Goal: Task Accomplishment & Management: Manage account settings

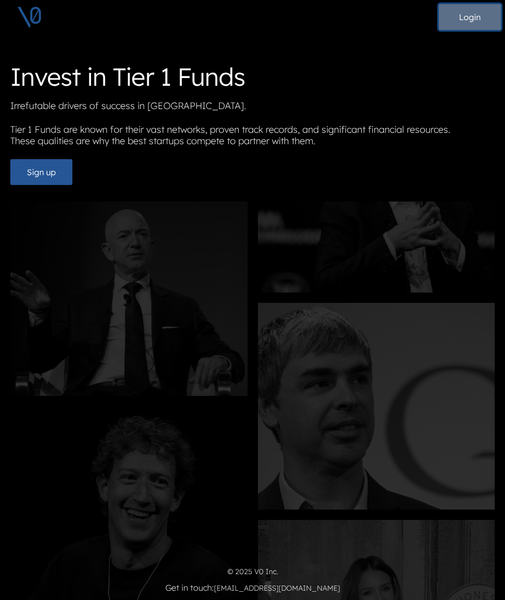
click at [466, 18] on button "Login" at bounding box center [469, 17] width 62 height 26
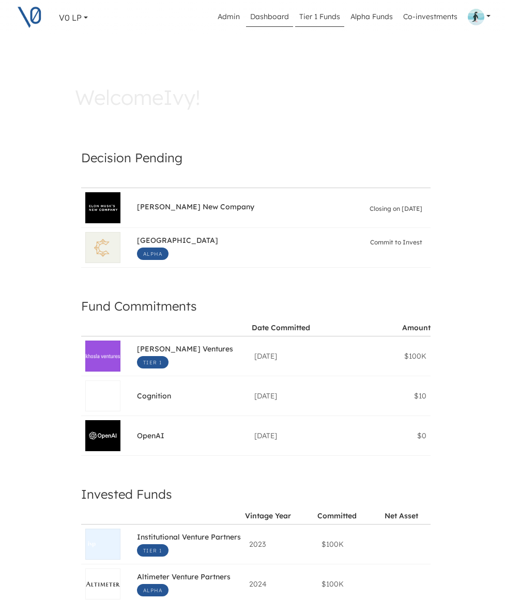
click at [326, 17] on link "Tier 1 Funds" at bounding box center [319, 17] width 49 height 20
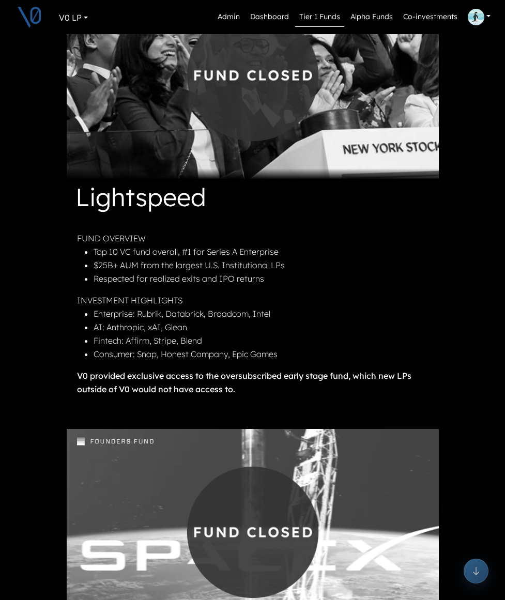
scroll to position [980, 0]
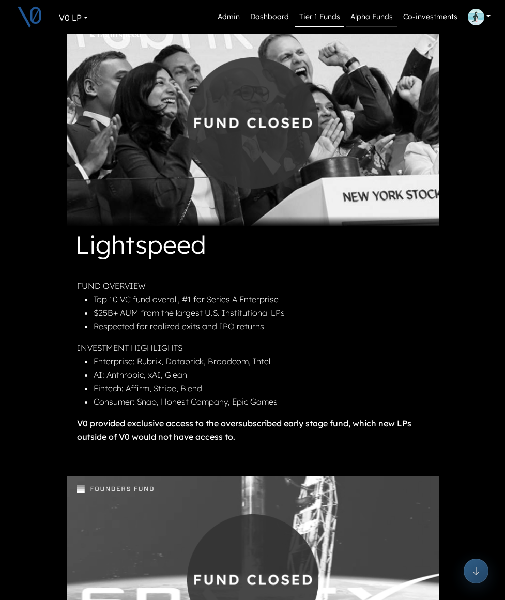
click at [370, 15] on link "Alpha Funds" at bounding box center [371, 17] width 51 height 20
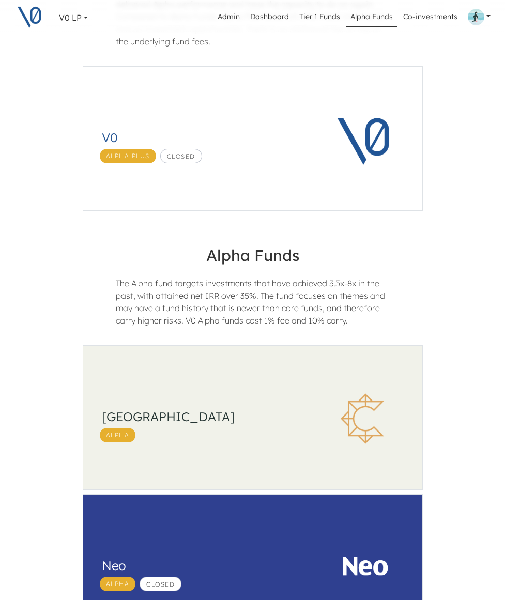
click at [240, 415] on h3 "South Park Commons" at bounding box center [201, 416] width 199 height 15
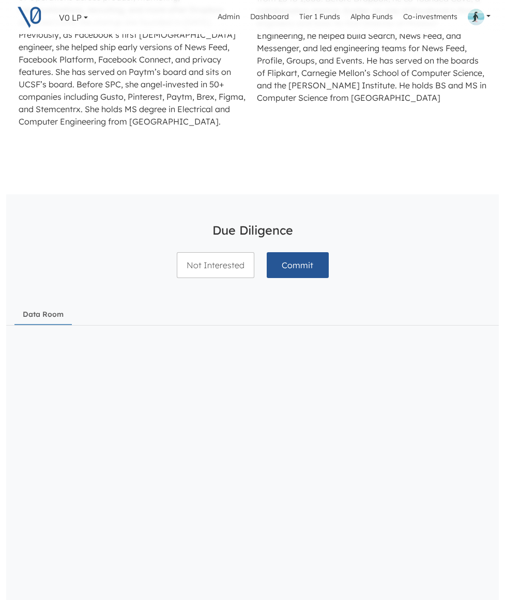
scroll to position [914, 0]
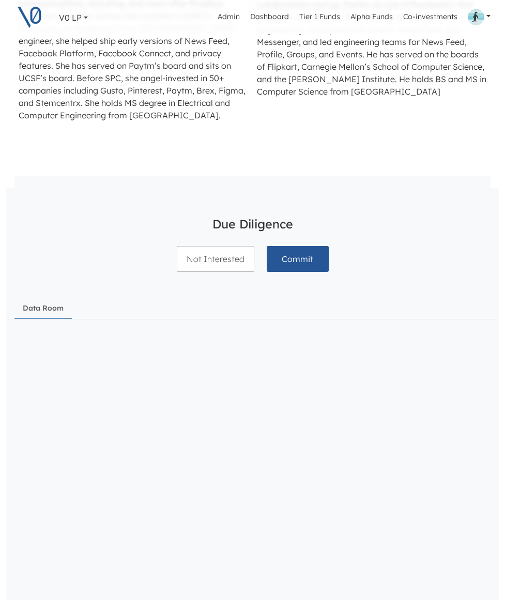
click at [87, 19] on link "V0 LP" at bounding box center [73, 17] width 37 height 21
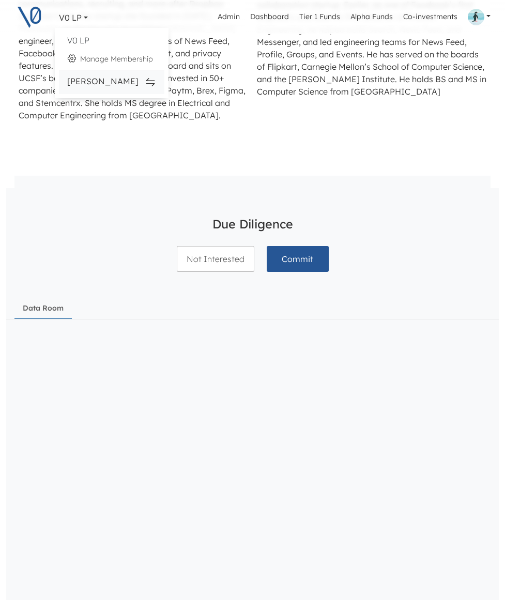
click at [84, 84] on div "Ivy Chan" at bounding box center [111, 81] width 89 height 15
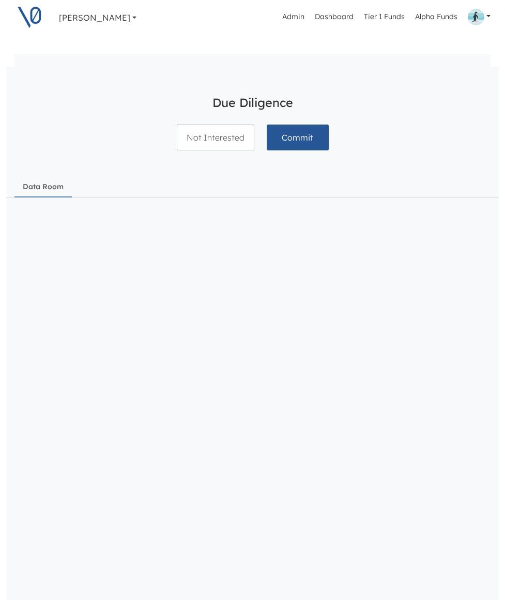
scroll to position [1068, 0]
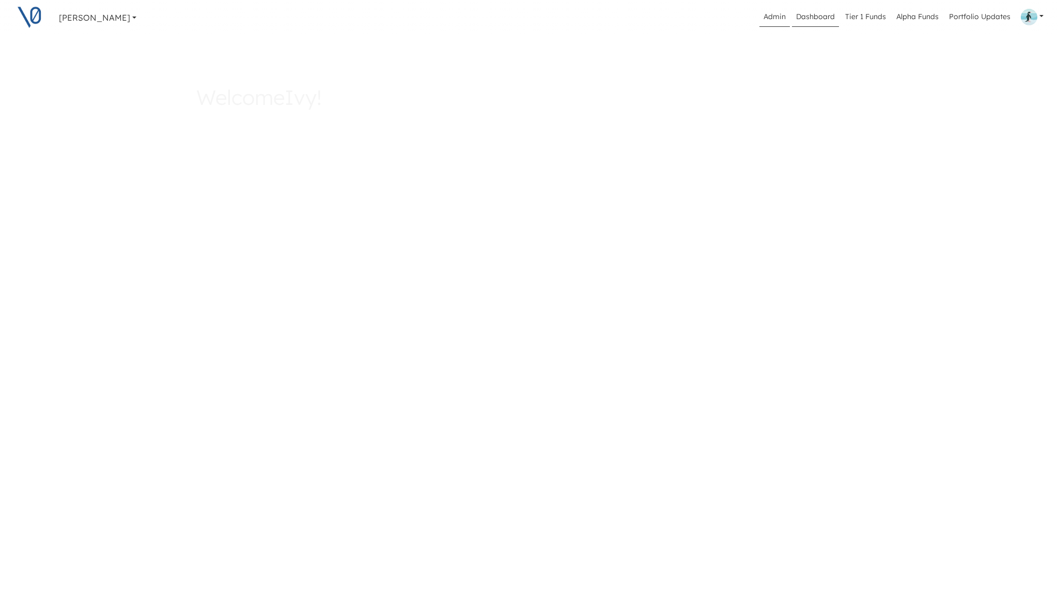
click at [774, 19] on link "Admin" at bounding box center [774, 17] width 30 height 20
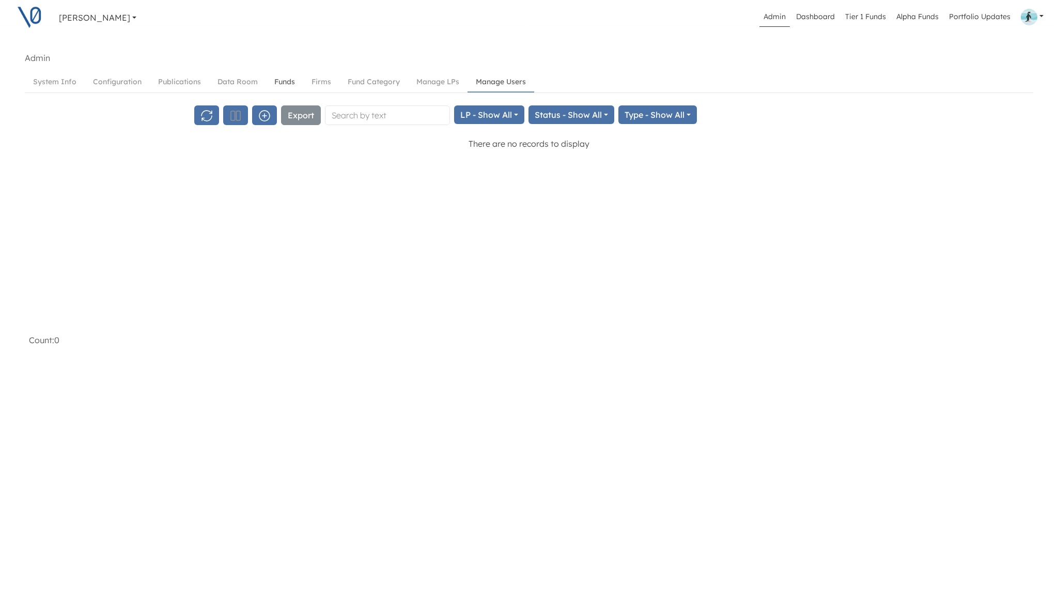
click at [284, 80] on link "Funds" at bounding box center [284, 81] width 37 height 19
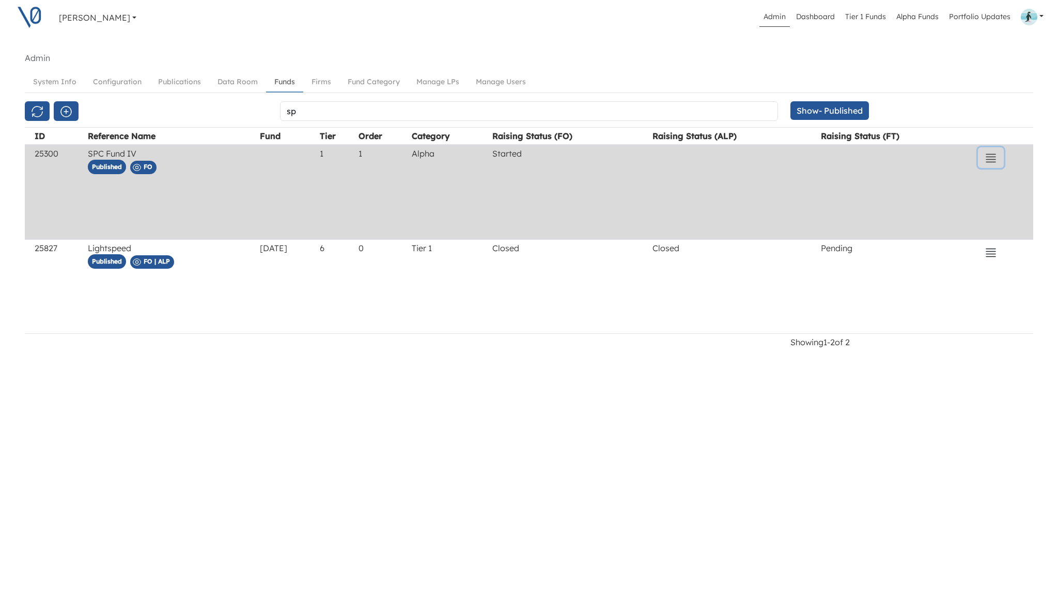
click at [988, 157] on icon "button" at bounding box center [990, 158] width 12 height 12
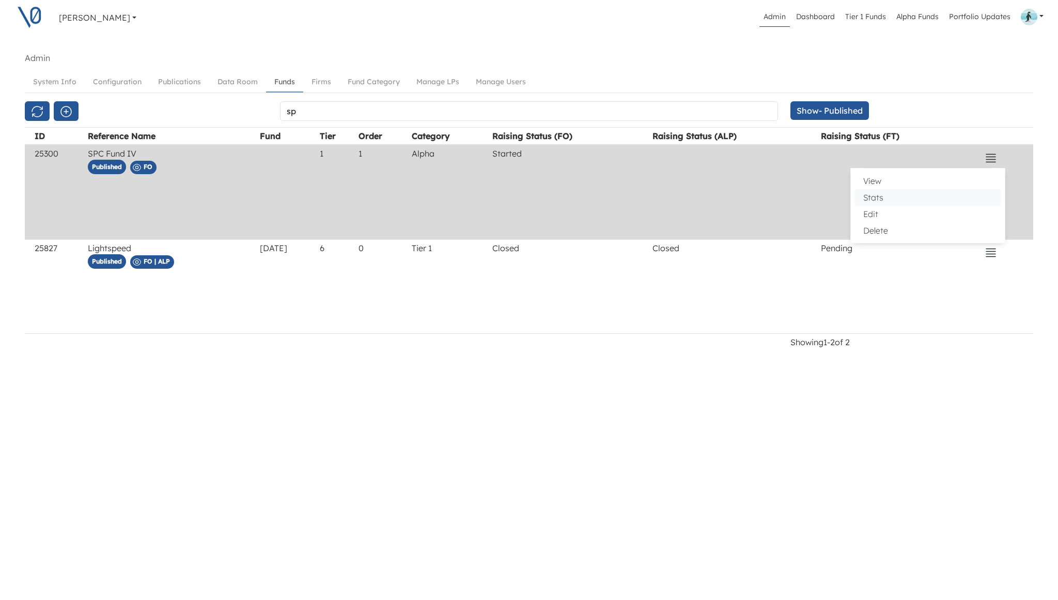
click at [893, 199] on button "Stats" at bounding box center [928, 197] width 146 height 17
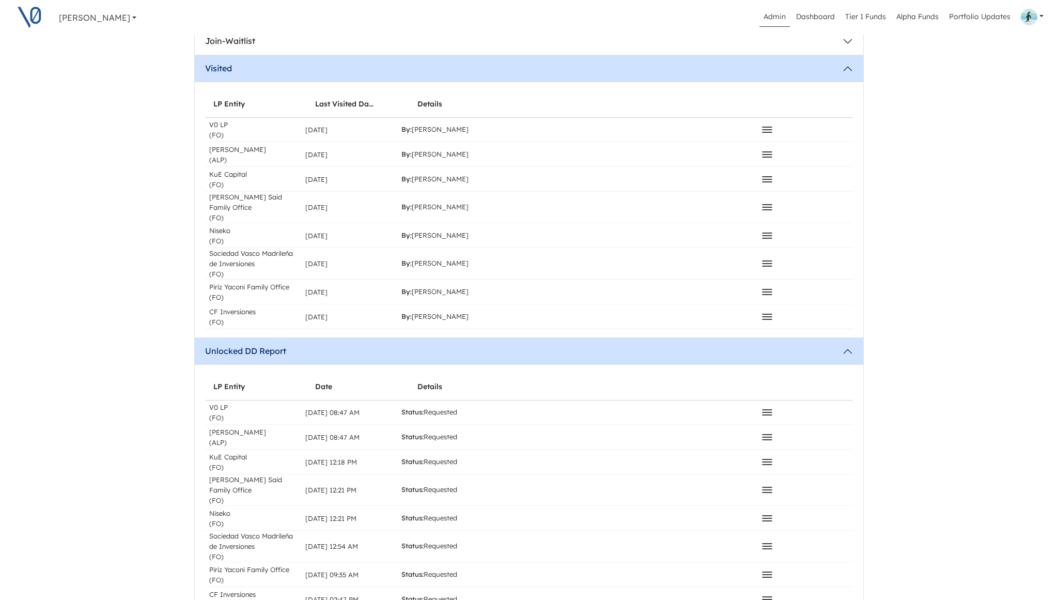
scroll to position [369, 0]
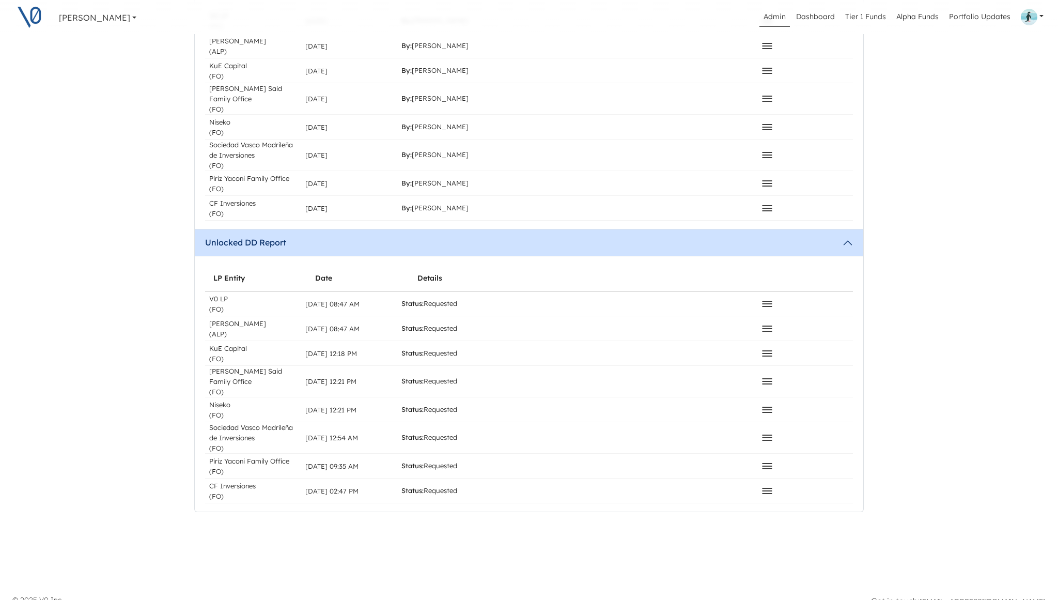
click at [770, 484] on icon at bounding box center [767, 490] width 12 height 12
click at [716, 541] on div "Ivy Chan Ivy Chan V0 LP Ivy Chan Ivy Chan V0 LP Admin Dashboard Tier 1 Funds Al…" at bounding box center [529, 109] width 1058 height 957
click at [771, 326] on icon at bounding box center [766, 328] width 9 height 5
click at [869, 373] on div "VC Funds SPC Fund IV South Park Commons Alpha Reload Data Add Commitment Join-W…" at bounding box center [529, 96] width 682 height 829
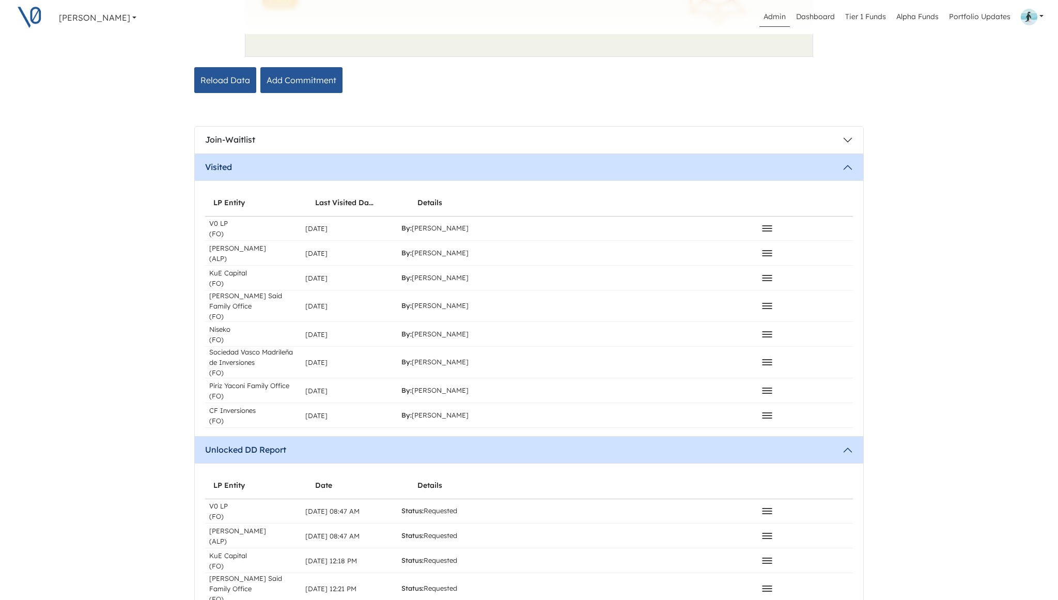
scroll to position [0, 0]
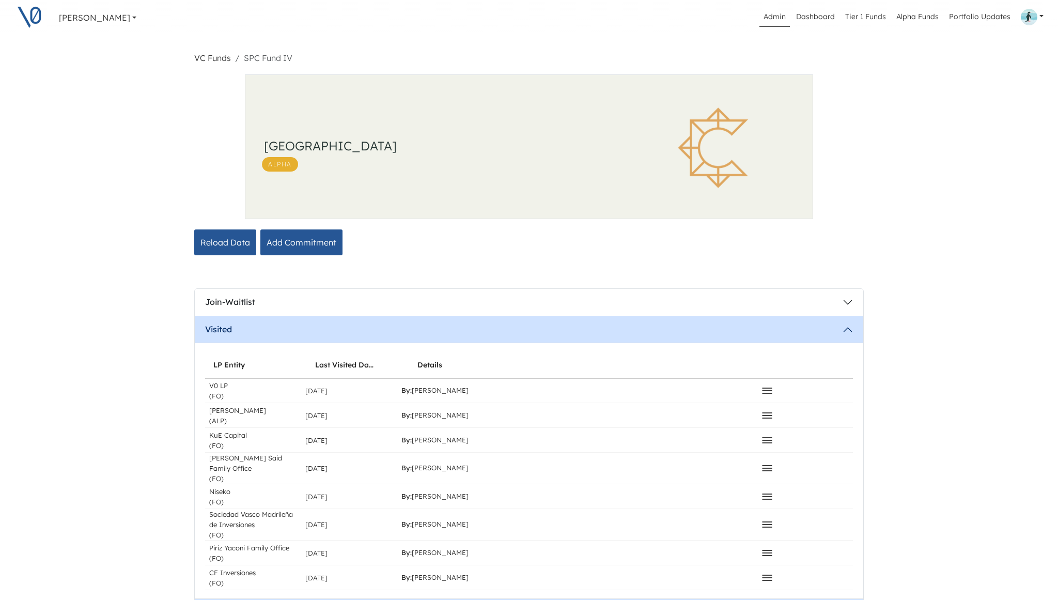
click at [775, 17] on link "Admin" at bounding box center [774, 17] width 30 height 20
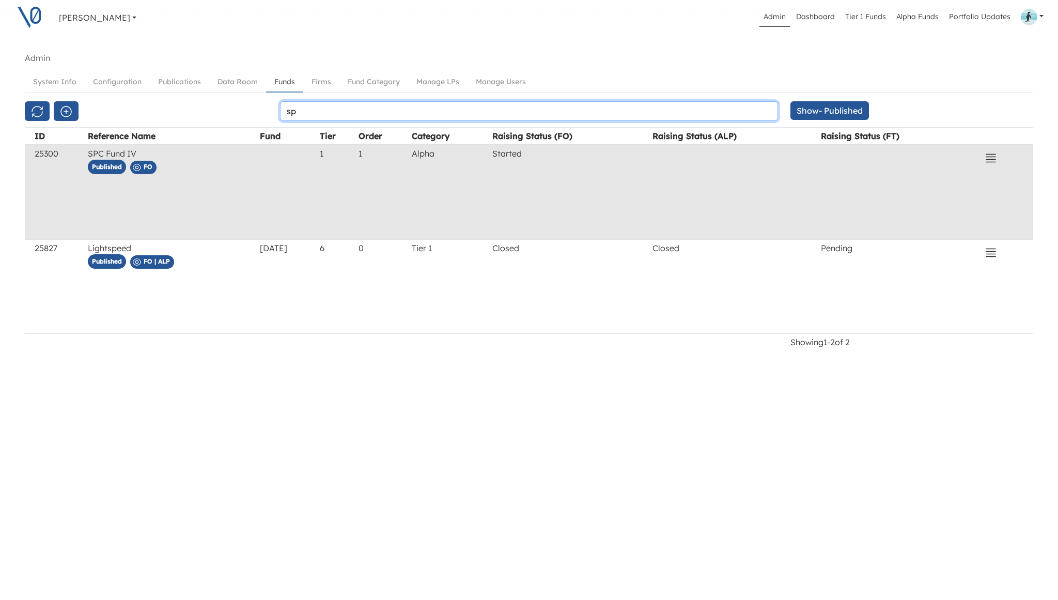
click at [326, 112] on input "sp" at bounding box center [529, 111] width 498 height 20
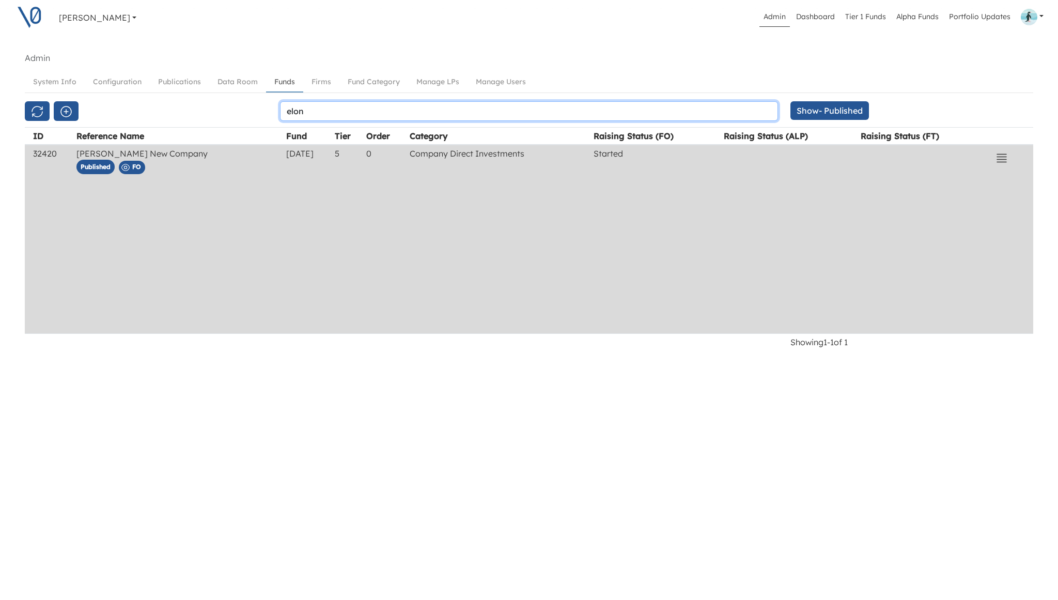
type input "elon"
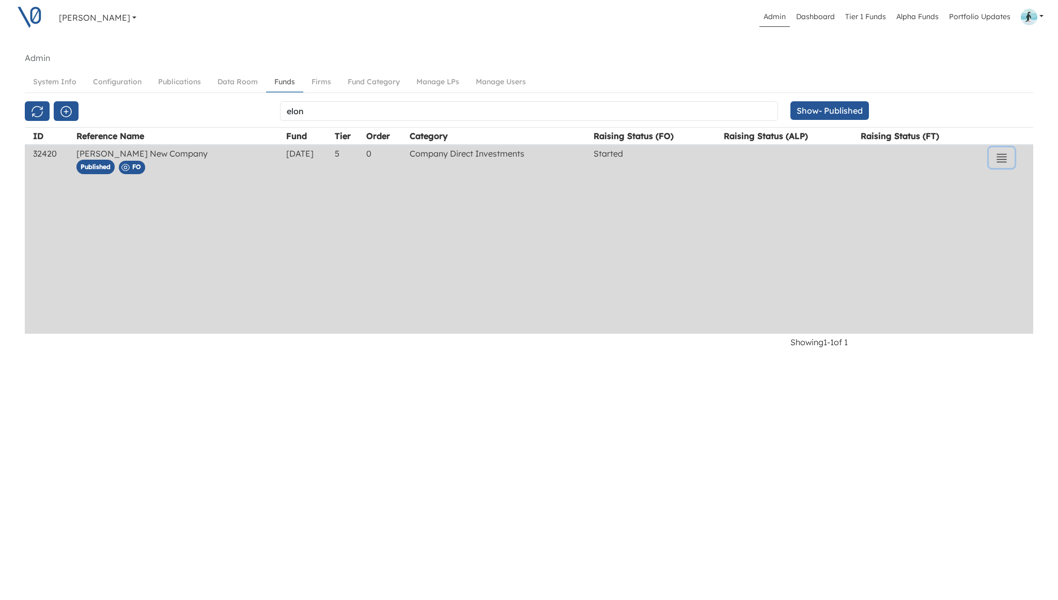
click at [1001, 156] on icon "button" at bounding box center [1001, 158] width 9 height 8
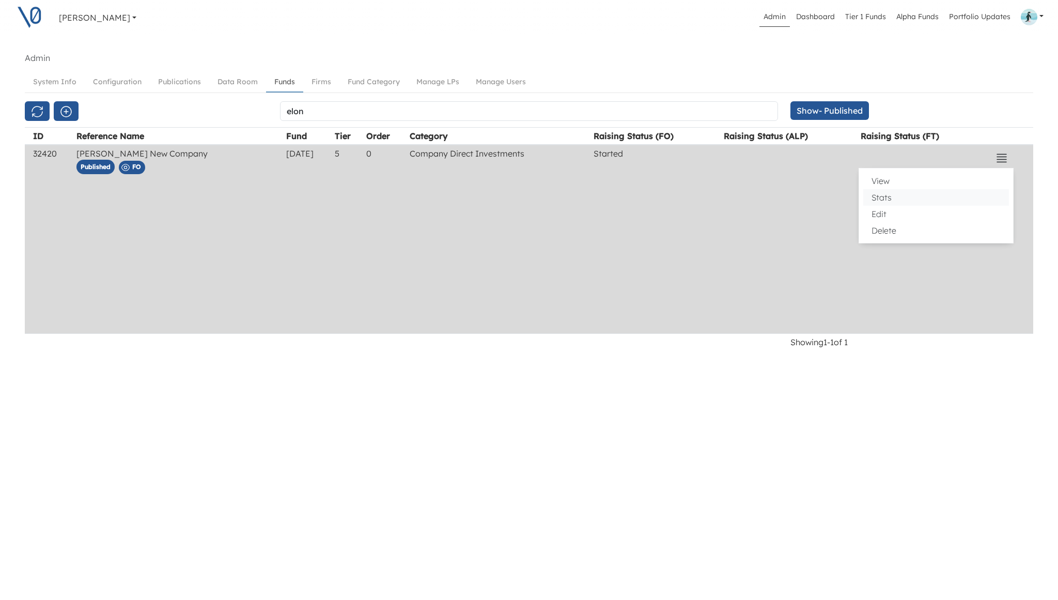
click at [917, 197] on button "Stats" at bounding box center [936, 197] width 146 height 17
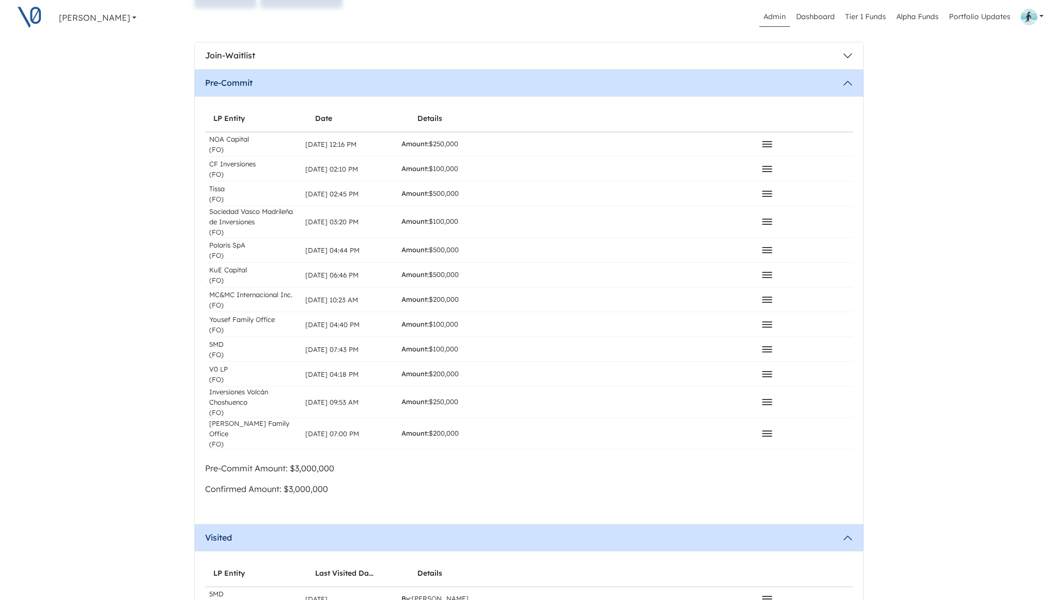
scroll to position [232, 0]
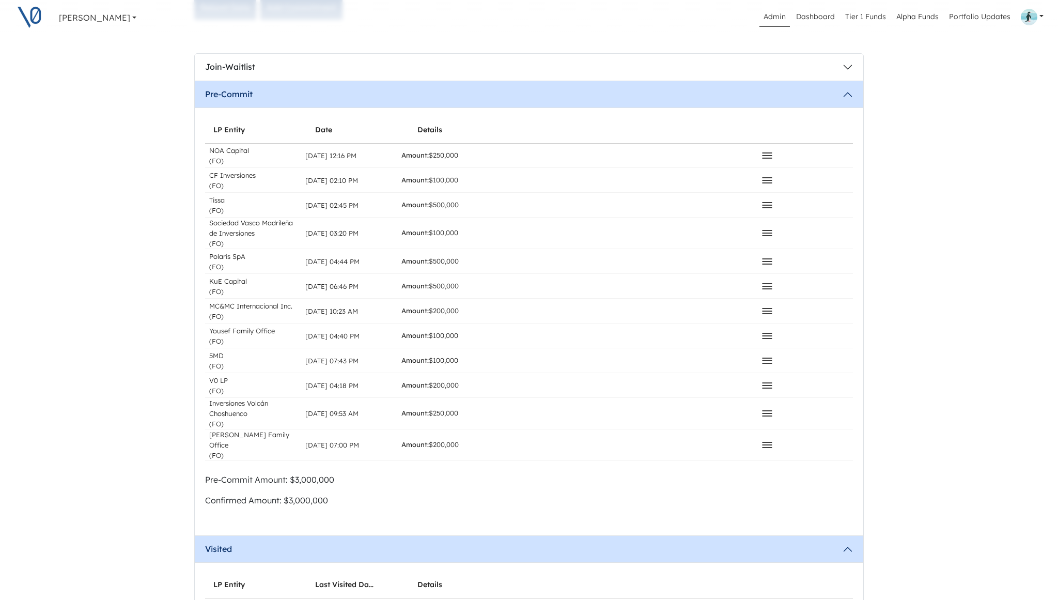
click at [765, 385] on icon at bounding box center [766, 385] width 9 height 5
click at [550, 385] on div "Amount: $200,000" at bounding box center [576, 385] width 359 height 24
click at [764, 383] on icon at bounding box center [767, 385] width 12 height 12
click at [643, 418] on button "Delete" at bounding box center [696, 418] width 146 height 14
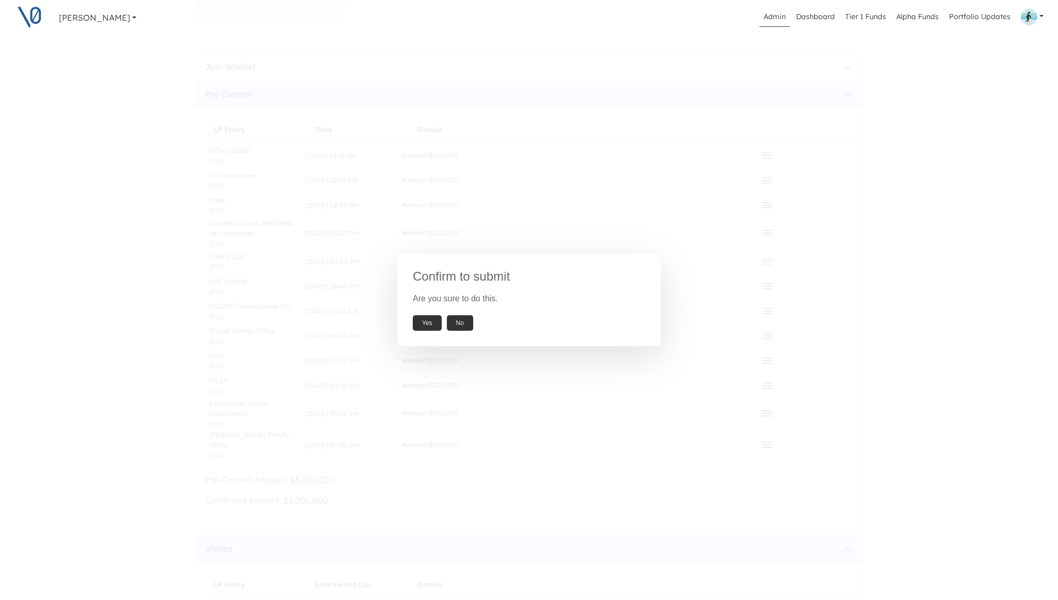
click at [428, 323] on button "Yes" at bounding box center [427, 322] width 29 height 15
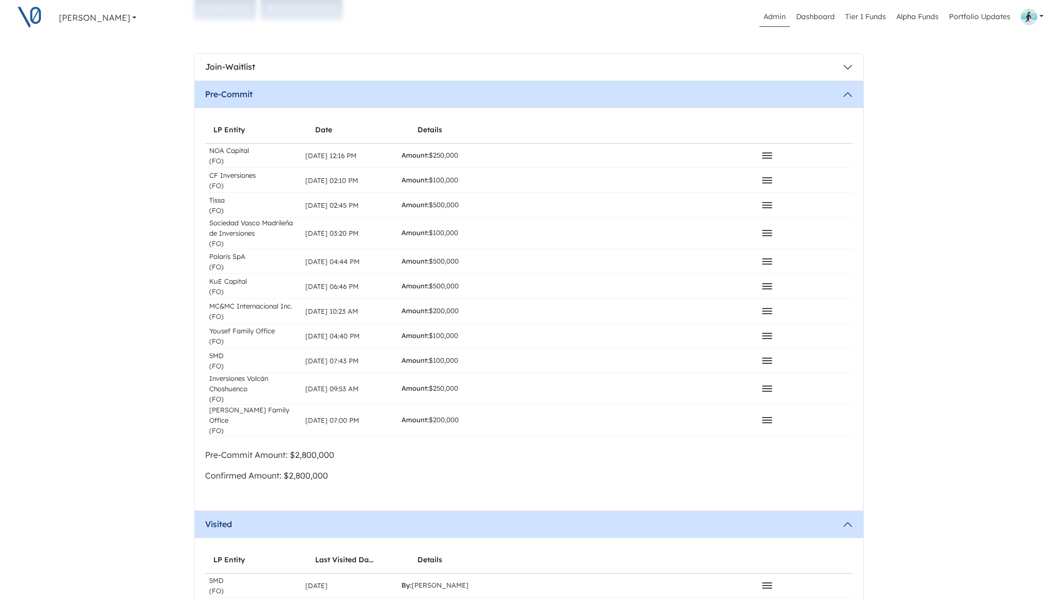
click at [470, 464] on span "Pre-Commit Amount: $2,800,000 Confirmed Amount: $2,800,000" at bounding box center [529, 469] width 648 height 72
